Goal: Navigation & Orientation: Find specific page/section

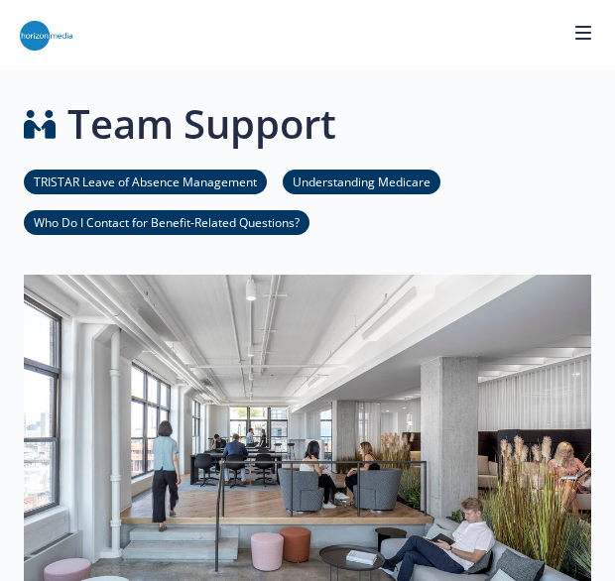
scroll to position [1771, 15]
